Goal: Find specific page/section

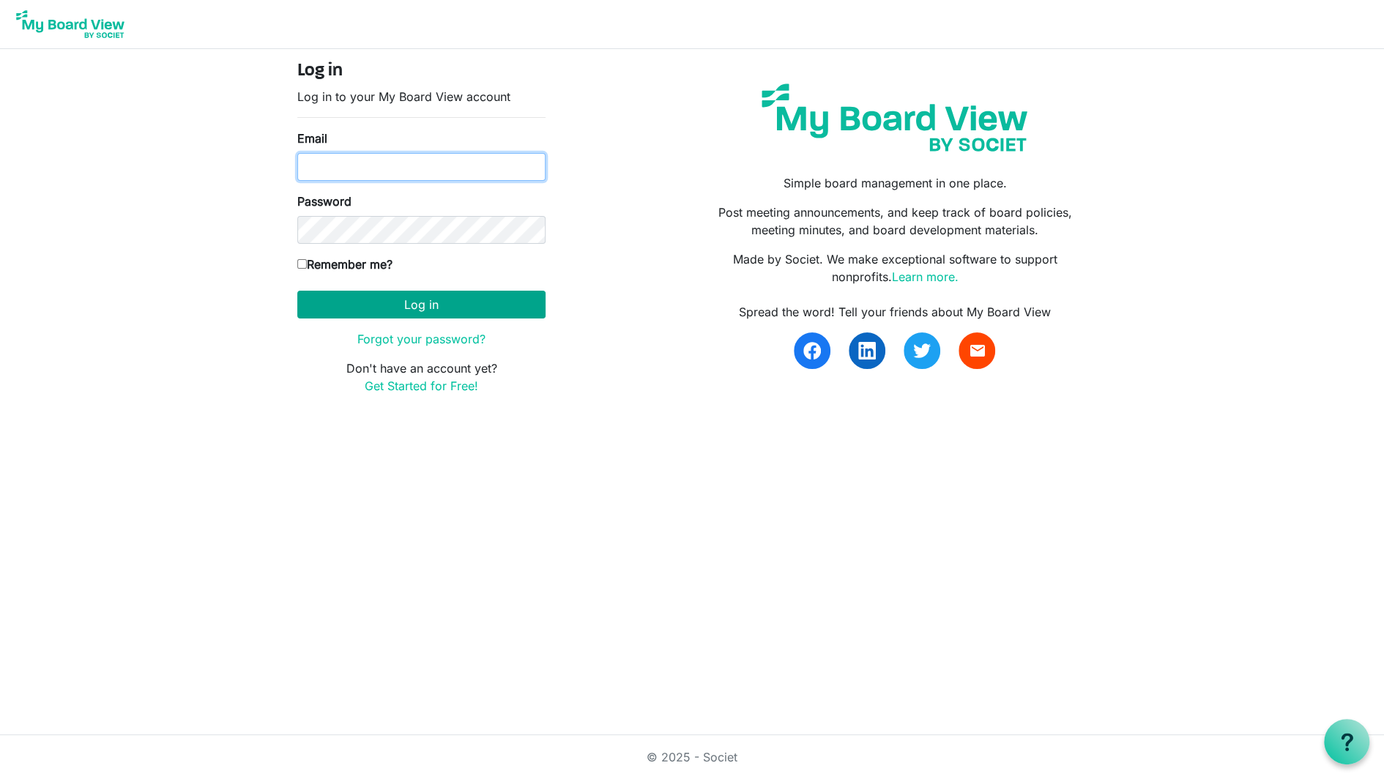
type input "[EMAIL_ADDRESS][DOMAIN_NAME]"
click at [417, 305] on button "Log in" at bounding box center [421, 305] width 248 height 28
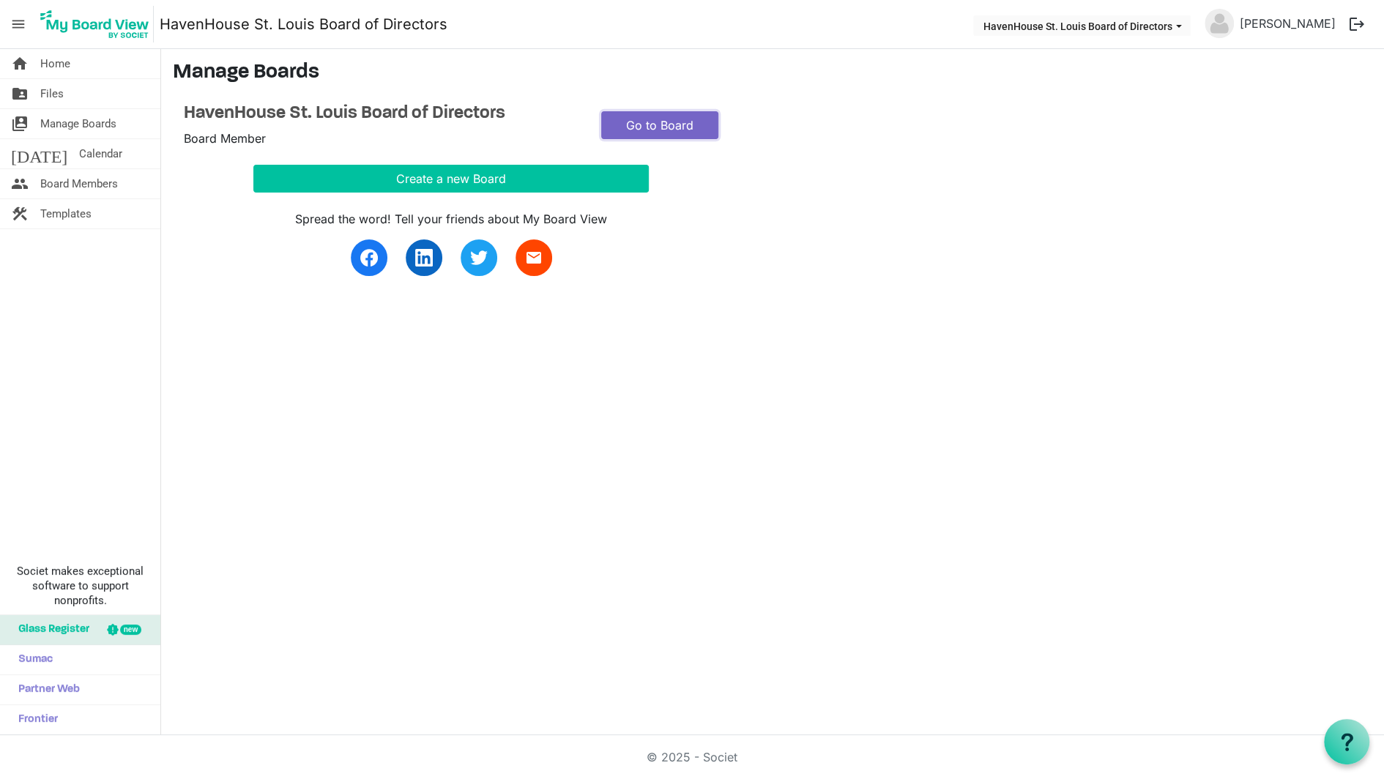
click at [652, 128] on link "Go to Board" at bounding box center [659, 125] width 117 height 28
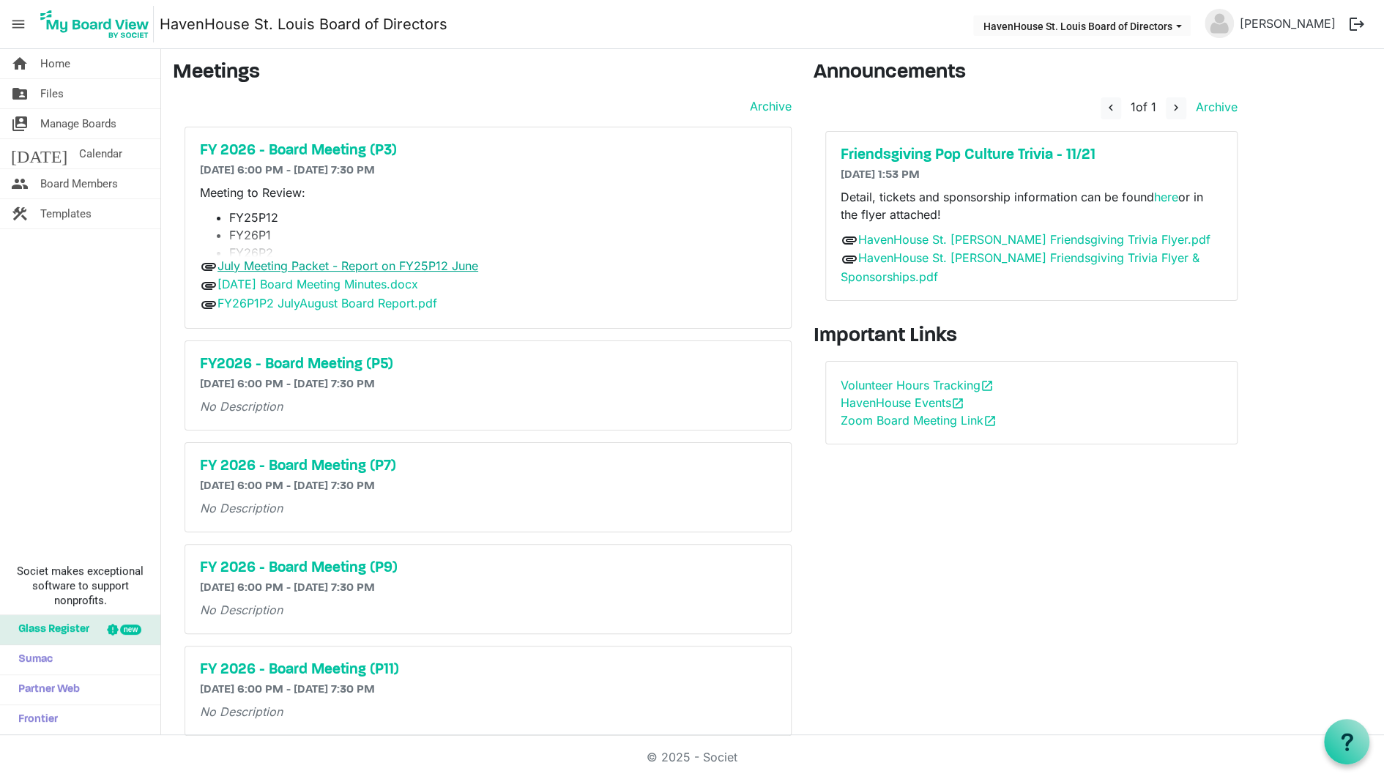
click at [362, 269] on link "July Meeting Packet - Report on FY25P12 June" at bounding box center [347, 265] width 261 height 15
click at [373, 301] on link "FY26P1P2 JulyAugust Board Report.pdf" at bounding box center [327, 303] width 220 height 15
